Goal: Information Seeking & Learning: Check status

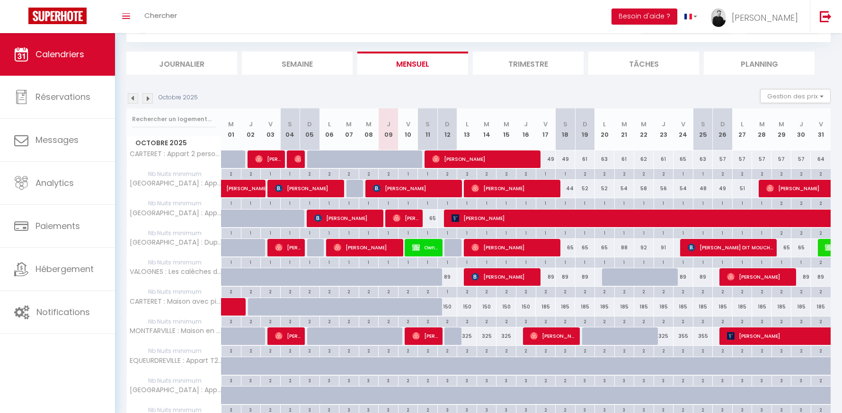
scroll to position [54, 0]
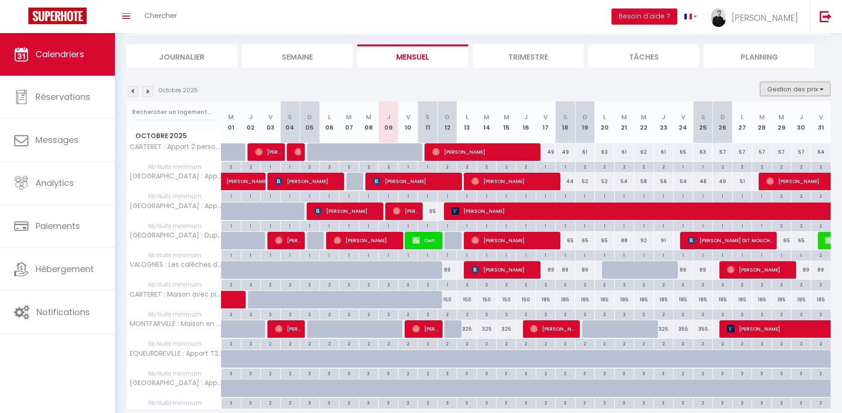
click at [783, 92] on button "Gestion des prix" at bounding box center [795, 89] width 71 height 14
click at [752, 115] on input "Nb Nuits minimum" at bounding box center [787, 118] width 85 height 9
checkbox input "false"
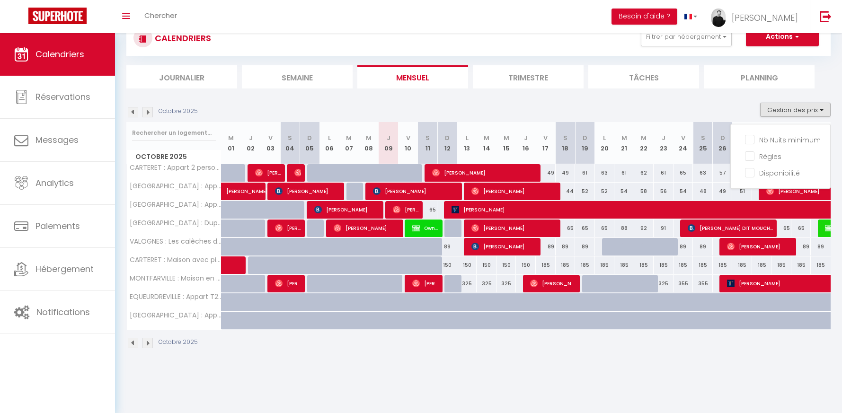
click at [763, 386] on body "🟢 Des questions ou besoin d'assistance pour la migration AirBnB? Prenez rdv >>>…" at bounding box center [421, 206] width 842 height 413
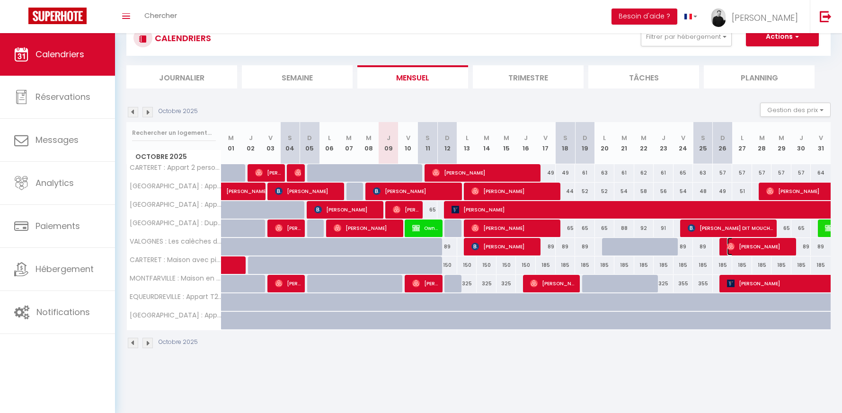
click at [744, 250] on span "[PERSON_NAME]" at bounding box center [760, 247] width 66 height 18
select select "OK"
select select "0"
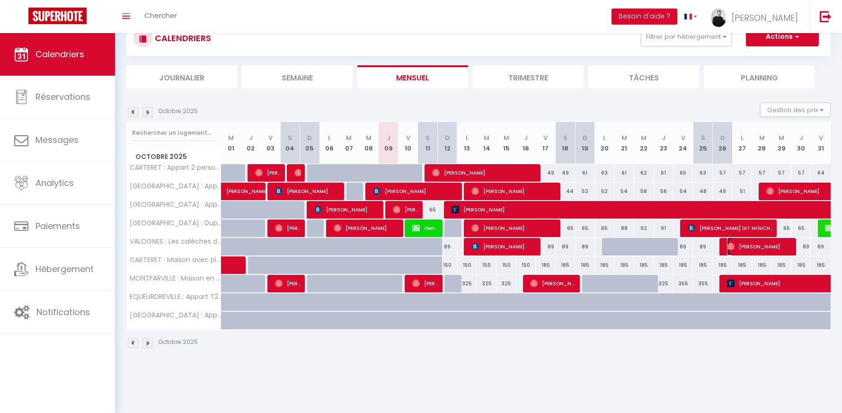
select select "1"
select select
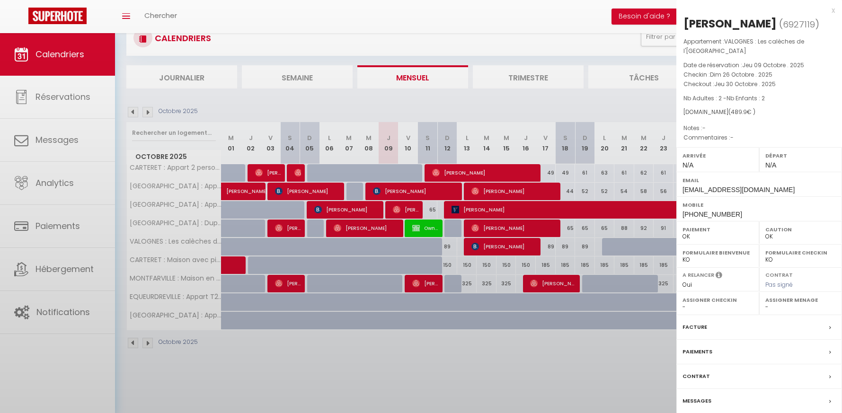
select select "33010"
select select "32027"
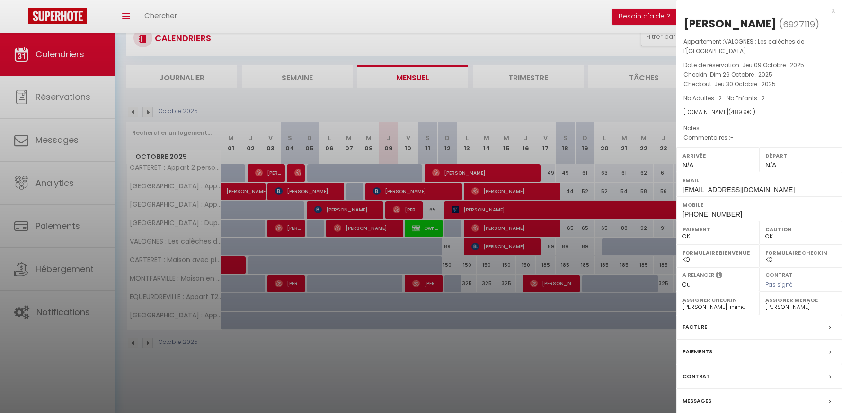
click at [516, 244] on div at bounding box center [421, 206] width 842 height 413
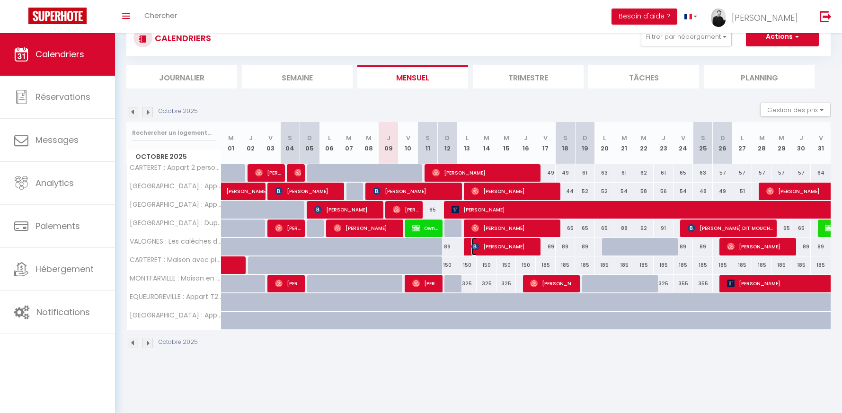
click at [516, 244] on span "[PERSON_NAME]" at bounding box center [504, 247] width 66 height 18
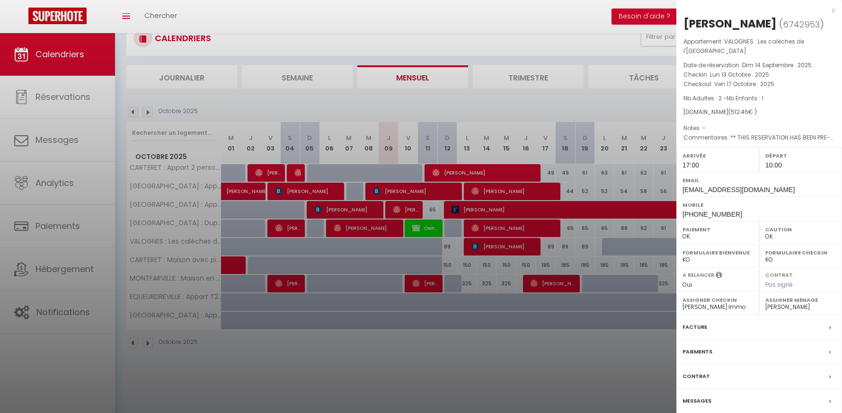
click at [516, 244] on div at bounding box center [421, 206] width 842 height 413
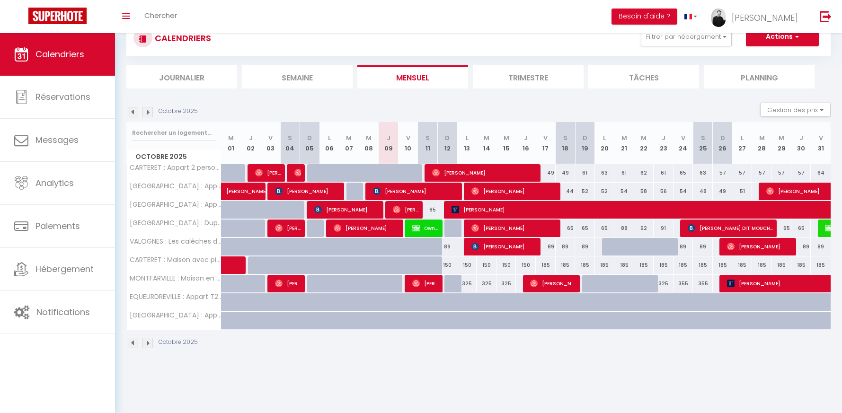
scroll to position [0, 0]
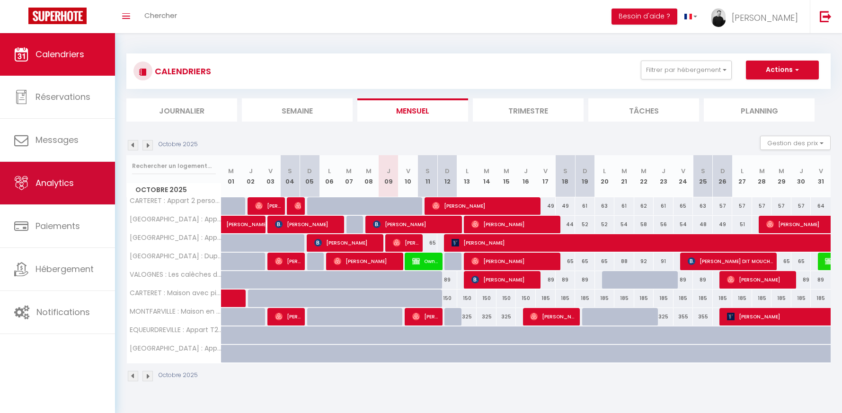
click at [101, 187] on link "Analytics" at bounding box center [57, 183] width 115 height 43
select select "2025"
select select "10"
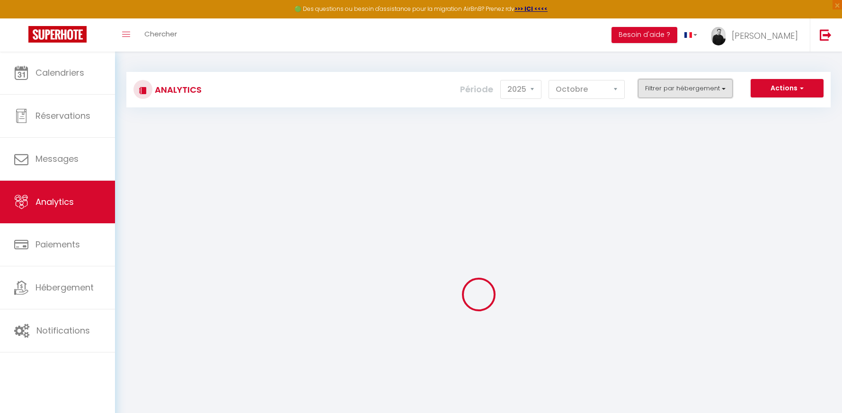
click at [674, 87] on button "Filtrer par hébergement" at bounding box center [685, 88] width 95 height 19
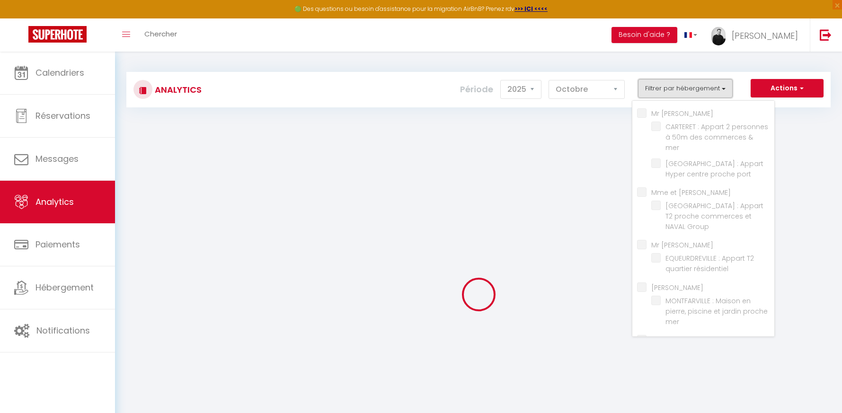
checkbox VILLEDIEU "false"
checkbox mer "false"
checkbox port "false"
checkbox GODARD "false"
checkbox Group "false"
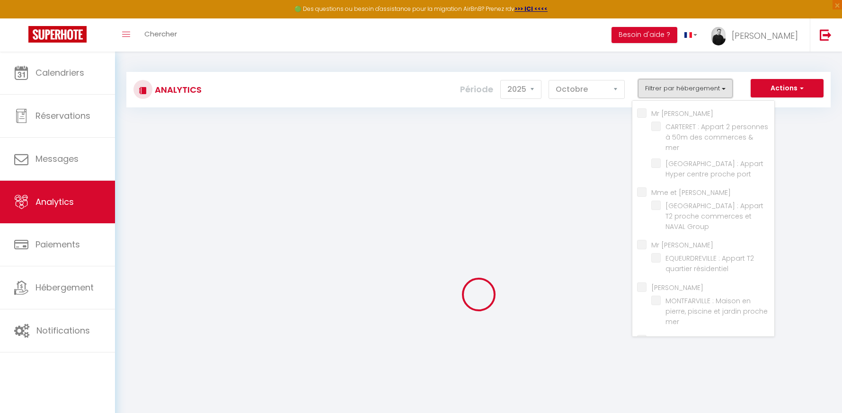
checkbox INGOUF "false"
checkbox résidentiel "false"
checkbox GODFROY "false"
checkbox mer "false"
checkbox Letrecher "false"
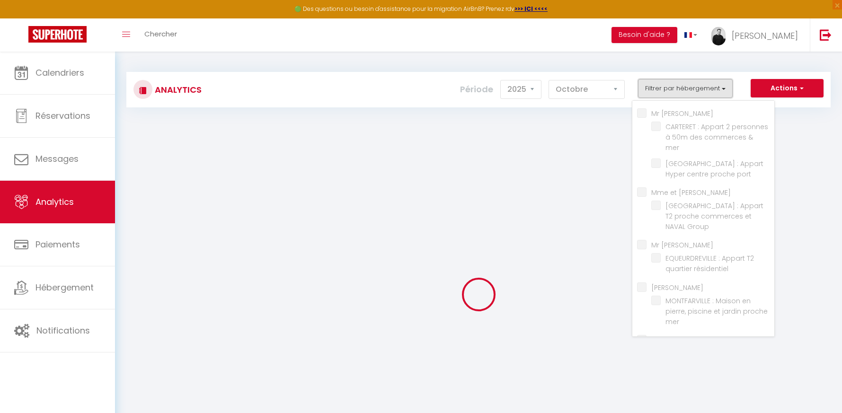
checkbox mer "false"
checkbox THOMINE "false"
checkbox ville "false"
checkbox Buhot "false"
checkbox ville "false"
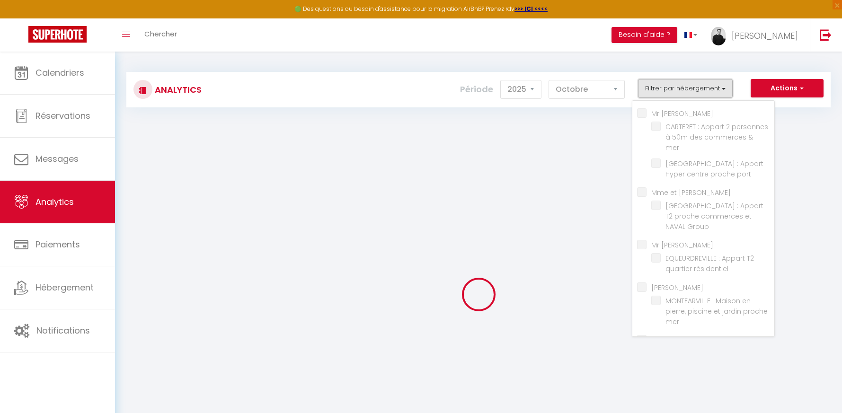
checkbox Courtils "false"
checkbox Beaumont "false"
checkbox input "false"
checkbox mer "false"
checkbox port "false"
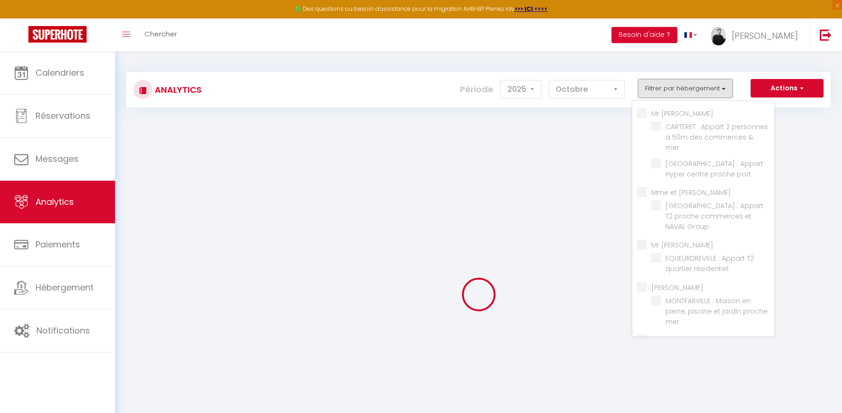
checkbox ville "false"
checkbox Beaumont "false"
checkbox mer "false"
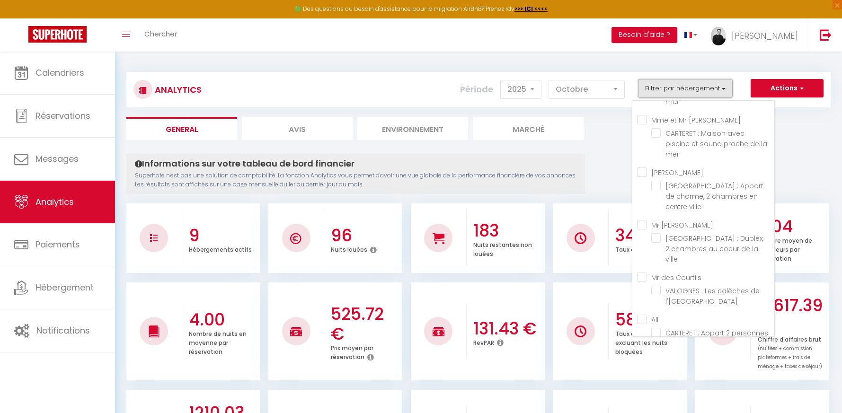
scroll to position [244, 0]
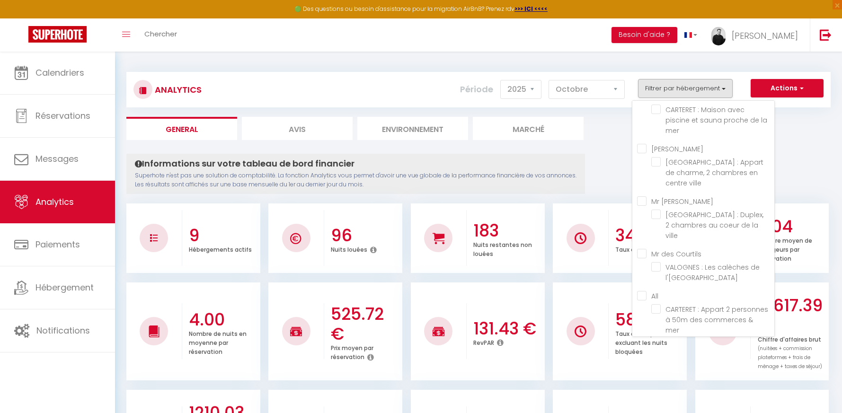
click at [646, 248] on Courtils "Mr des Courtils" at bounding box center [705, 252] width 137 height 9
checkbox Courtils "true"
checkbox mer "false"
checkbox port "false"
checkbox Group "false"
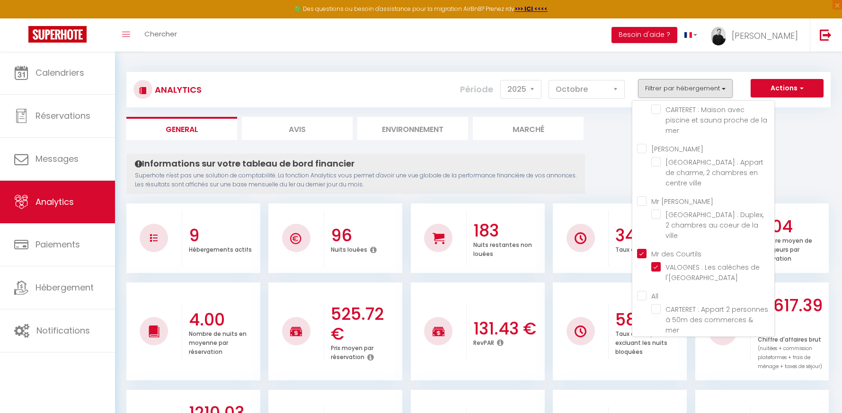
checkbox résidentiel "false"
checkbox mer "false"
checkbox ville "false"
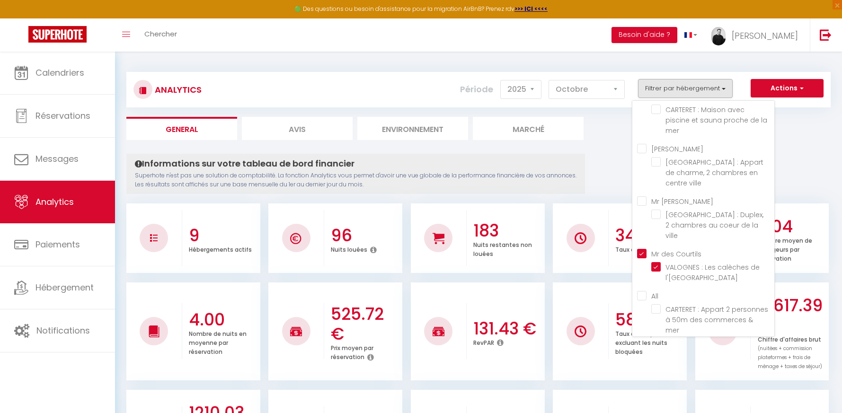
checkbox Beaumont "true"
checkbox mer "false"
checkbox port "false"
checkbox ville "false"
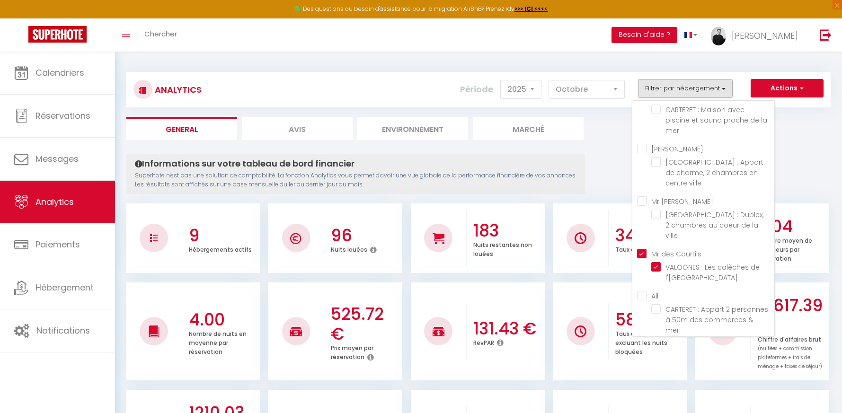
checkbox Beaumont "true"
checkbox mer "false"
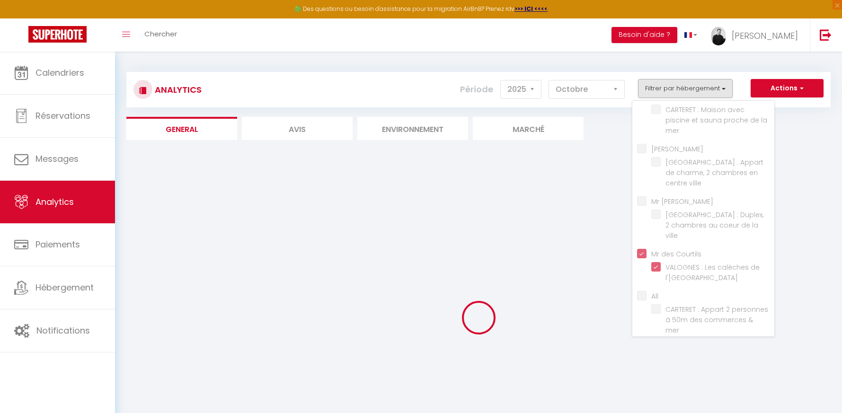
checkbox mer "false"
checkbox port "false"
checkbox Group "false"
checkbox résidentiel "false"
checkbox mer "false"
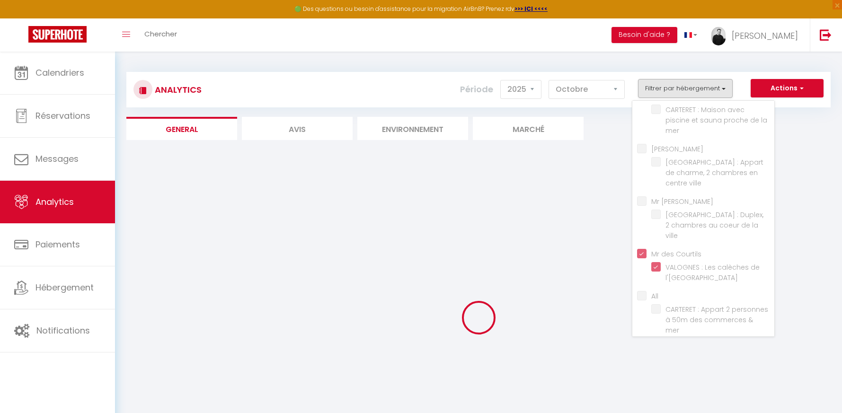
checkbox mer "false"
checkbox ville "false"
checkbox mer "false"
checkbox port "false"
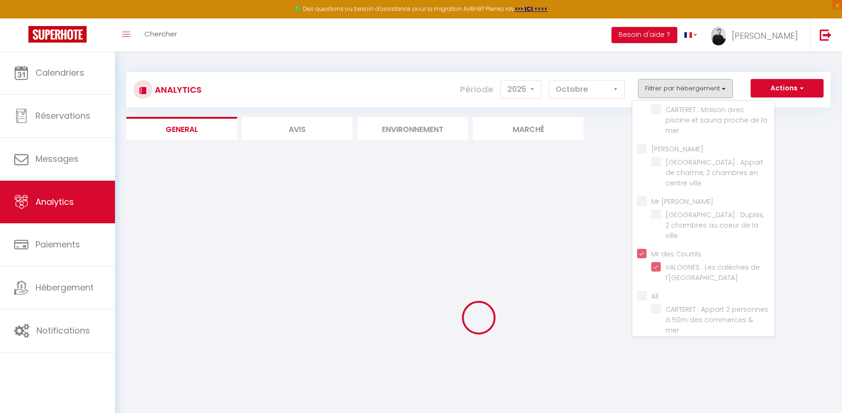
checkbox ville "false"
checkbox mer "false"
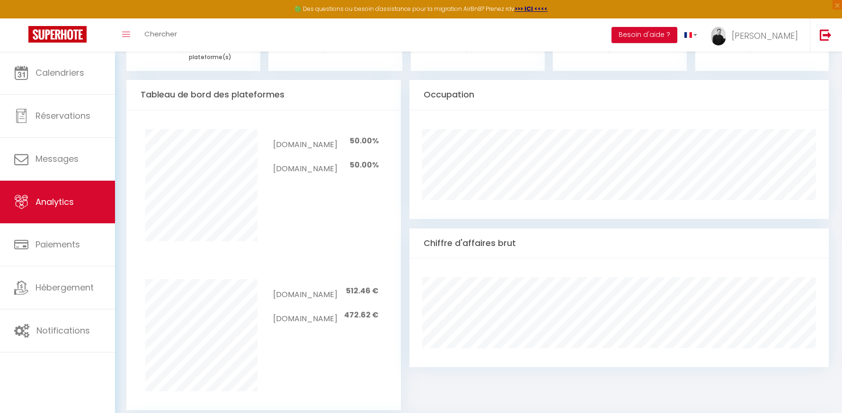
scroll to position [0, 0]
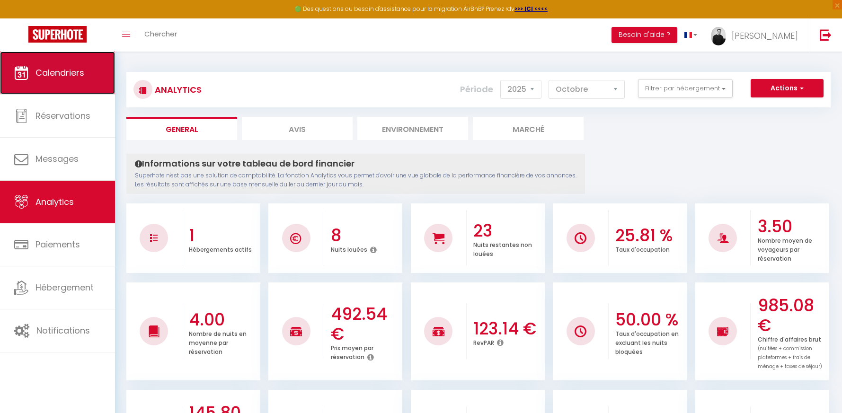
click at [88, 84] on link "Calendriers" at bounding box center [57, 73] width 115 height 43
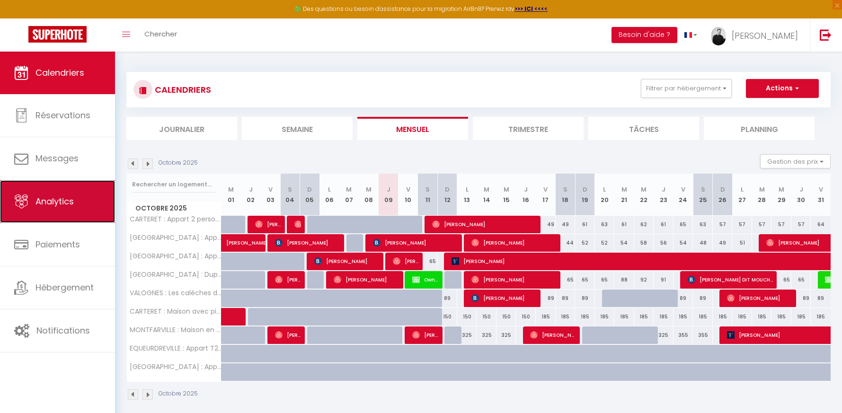
click at [72, 209] on link "Analytics" at bounding box center [57, 201] width 115 height 43
select select "2025"
select select "10"
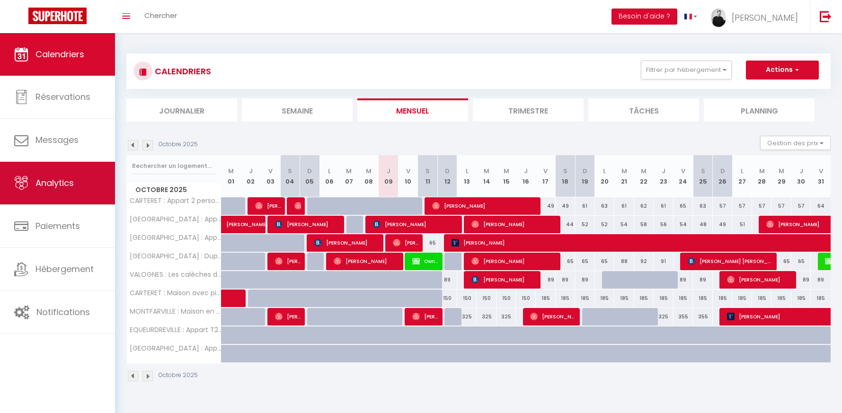
click at [64, 192] on link "Analytics" at bounding box center [57, 183] width 115 height 43
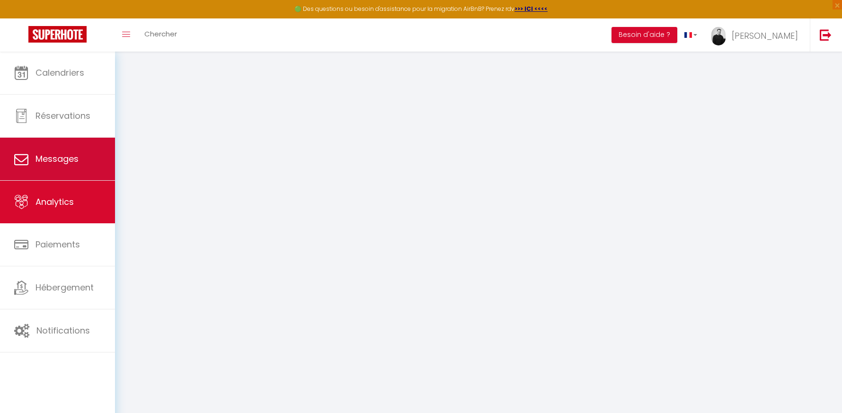
select select "2025"
select select "10"
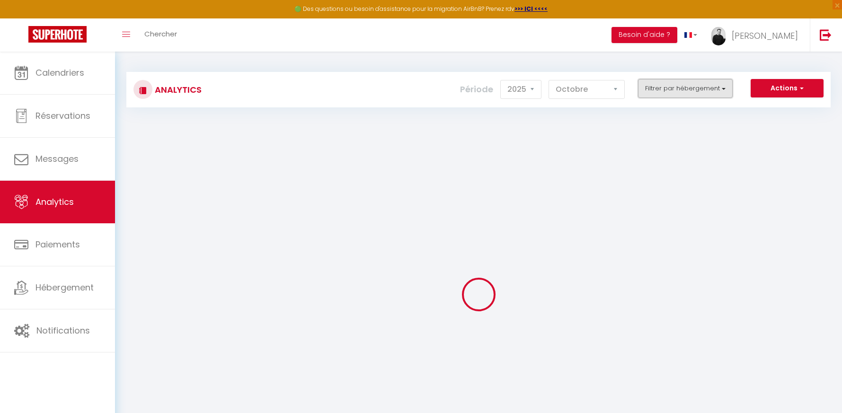
click at [660, 85] on button "Filtrer par hébergement" at bounding box center [685, 88] width 95 height 19
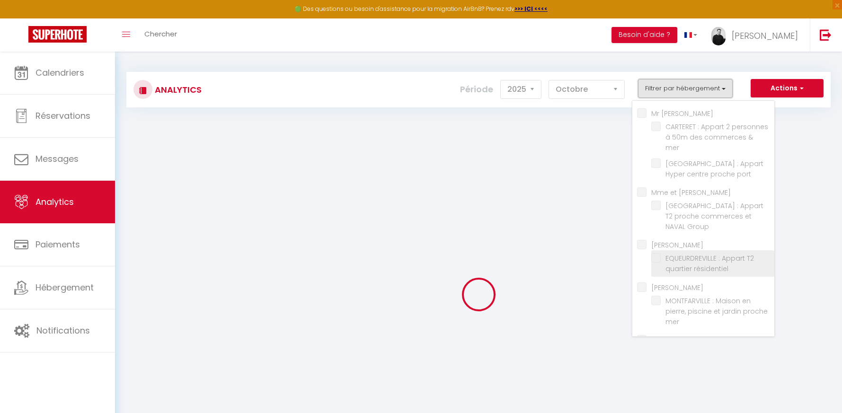
checkbox VILLEDIEU "false"
checkbox mer "false"
checkbox port "false"
checkbox GODARD "false"
checkbox Group "false"
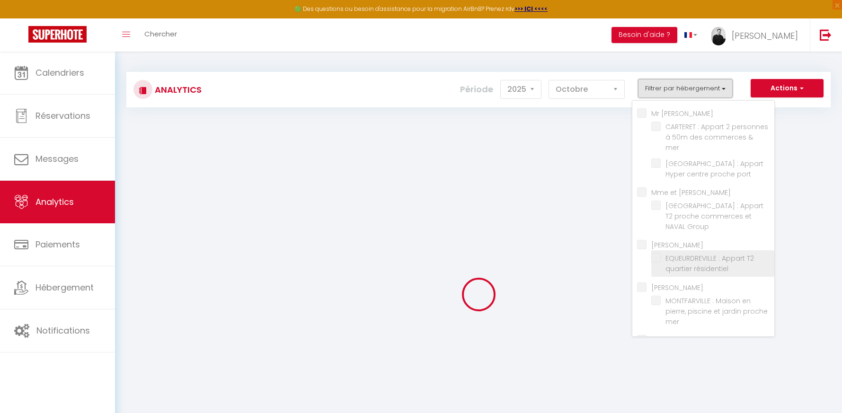
checkbox INGOUF "false"
checkbox résidentiel "false"
checkbox GODFROY "false"
checkbox mer "false"
checkbox Letrecher "false"
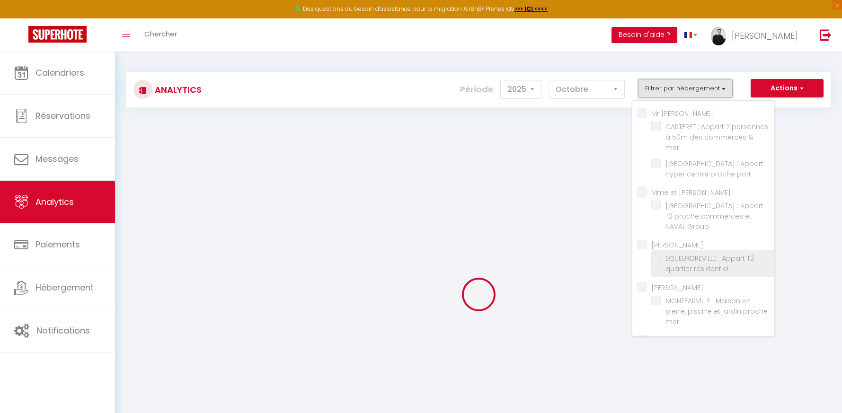
checkbox mer "false"
checkbox THOMINE "false"
checkbox ville "false"
checkbox Buhot "false"
checkbox ville "false"
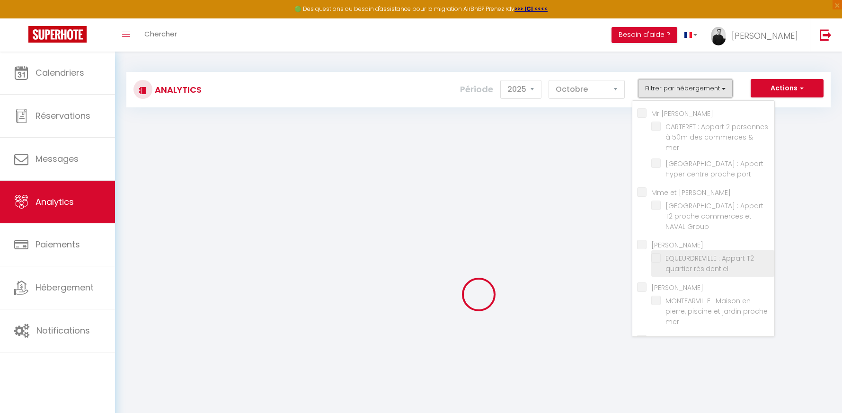
checkbox Courtils "false"
checkbox Beaumont "false"
checkbox input "false"
checkbox mer "false"
checkbox port "false"
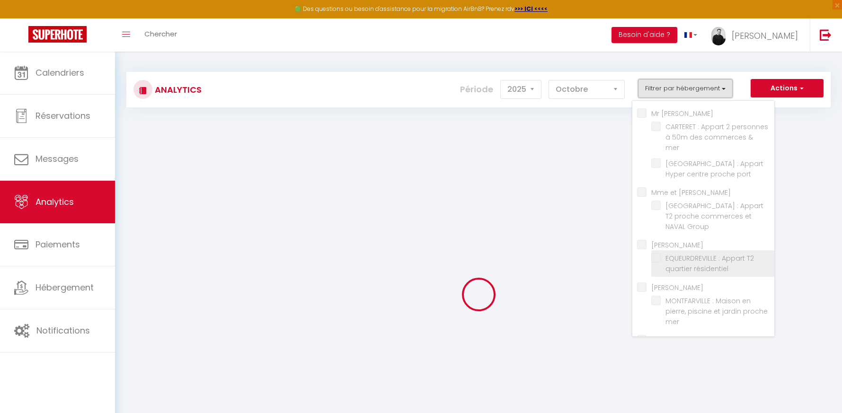
checkbox ville "false"
checkbox Beaumont "false"
checkbox mer "false"
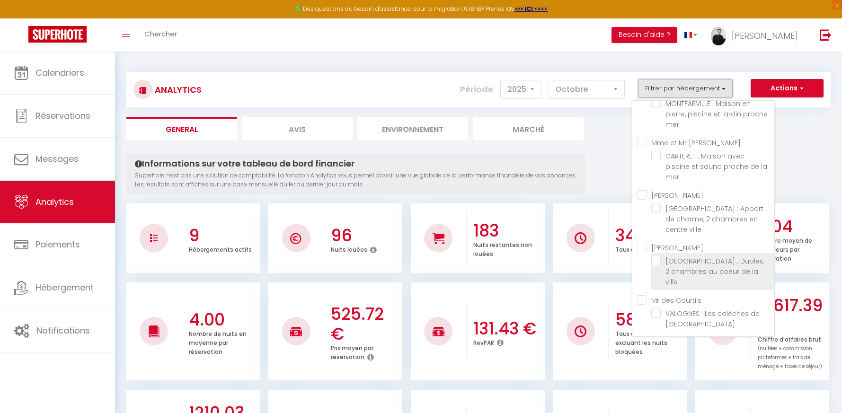
scroll to position [220, 0]
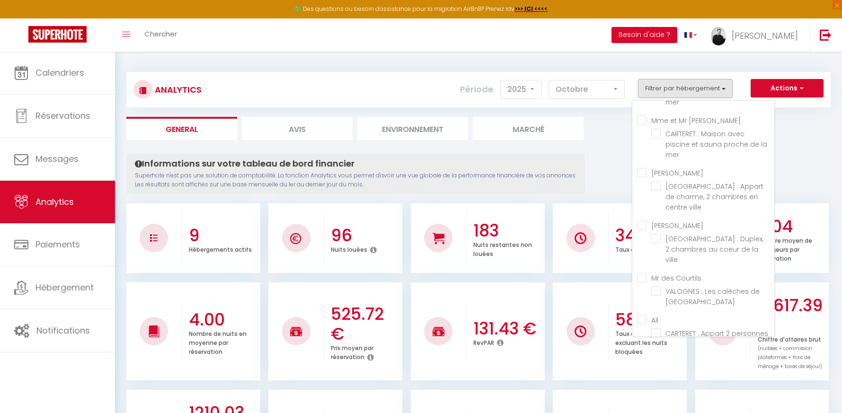
click at [644, 273] on Courtils "Mr des Courtils" at bounding box center [705, 277] width 137 height 9
checkbox Courtils "true"
checkbox mer "false"
checkbox port "false"
checkbox Group "false"
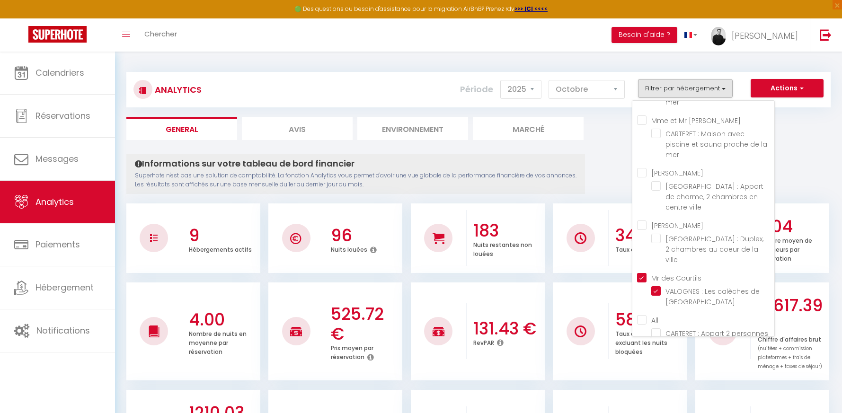
checkbox résidentiel "false"
checkbox mer "false"
checkbox ville "false"
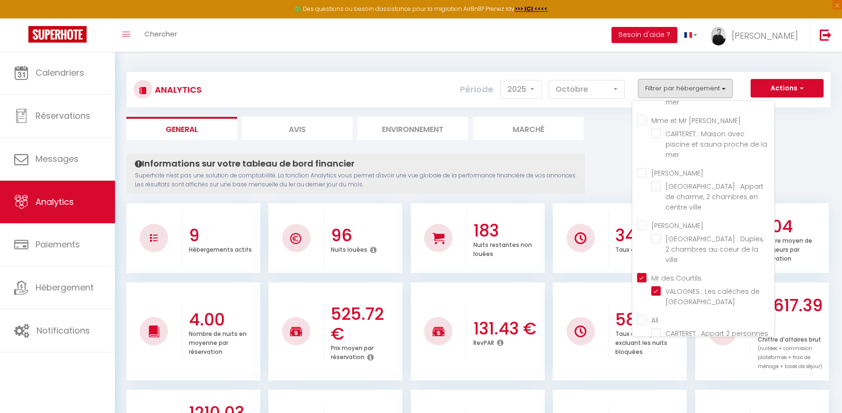
checkbox Beaumont "true"
checkbox mer "false"
checkbox port "false"
checkbox ville "false"
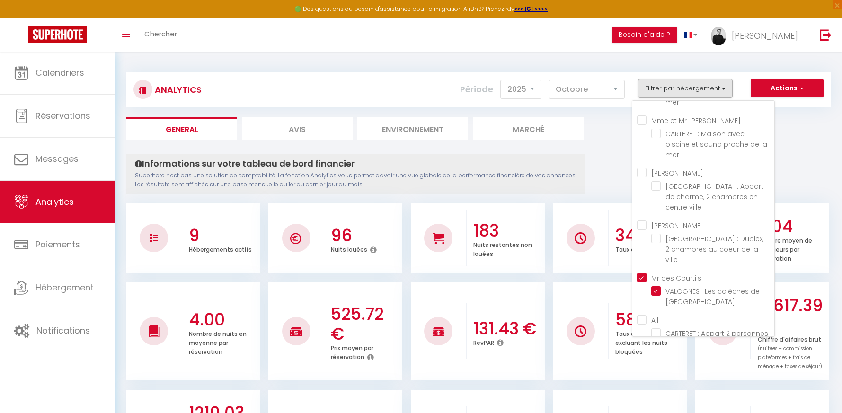
checkbox Beaumont "true"
checkbox mer "false"
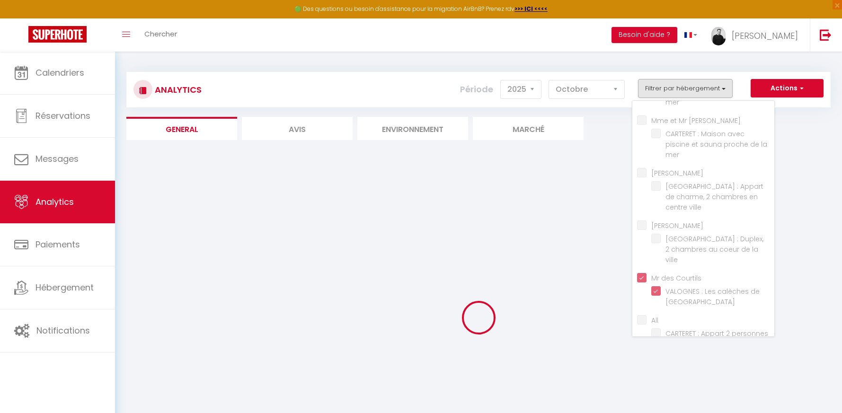
checkbox mer "false"
checkbox port "false"
checkbox Group "false"
checkbox résidentiel "false"
checkbox mer "false"
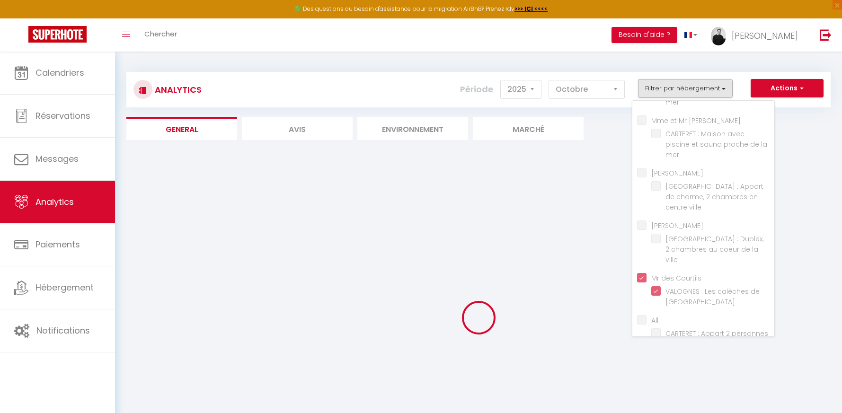
checkbox mer "false"
checkbox ville "false"
checkbox mer "false"
checkbox port "false"
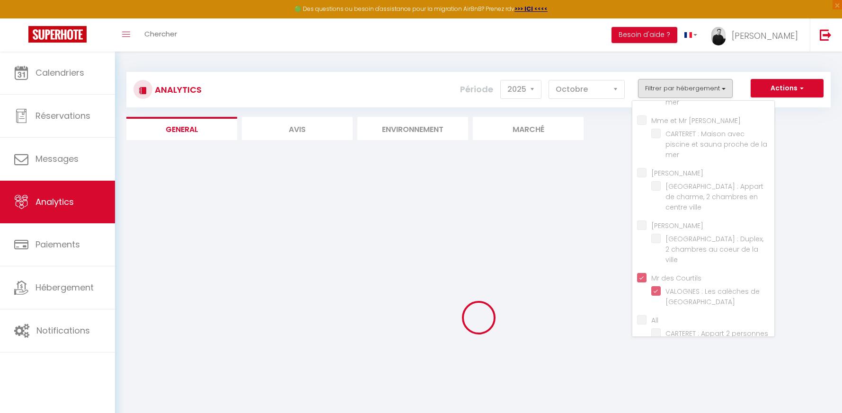
checkbox ville "false"
checkbox mer "false"
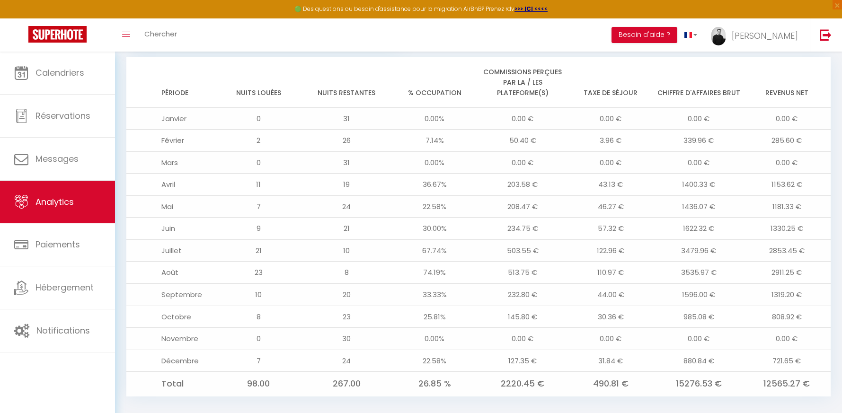
scroll to position [782, 0]
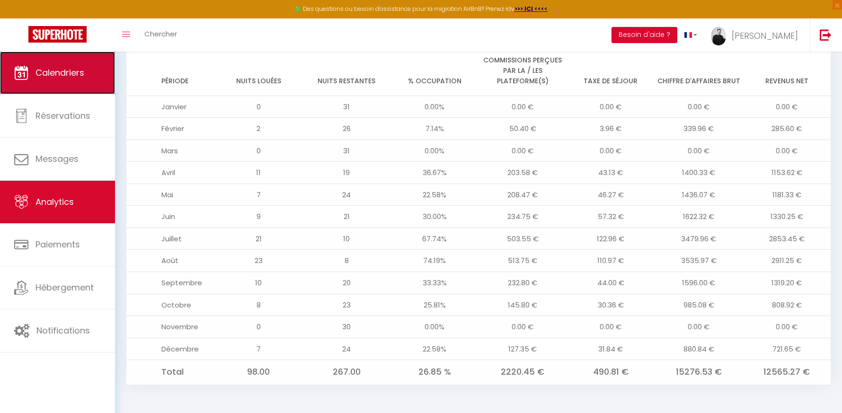
click at [51, 69] on span "Calendriers" at bounding box center [59, 73] width 49 height 12
